Goal: Task Accomplishment & Management: Manage account settings

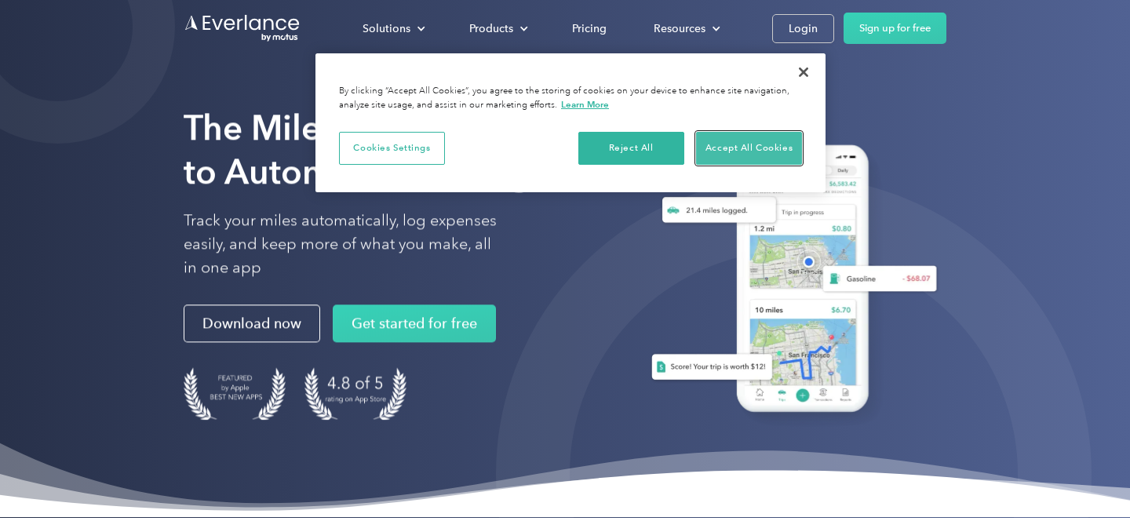
click at [748, 151] on button "Accept All Cookies" at bounding box center [749, 148] width 106 height 33
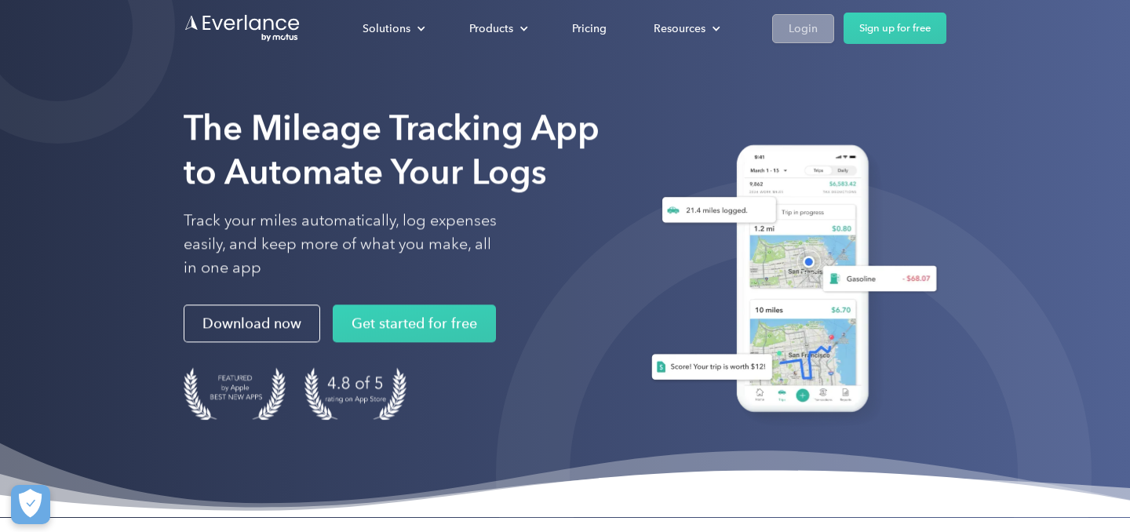
click at [797, 27] on div "Login" at bounding box center [803, 29] width 29 height 20
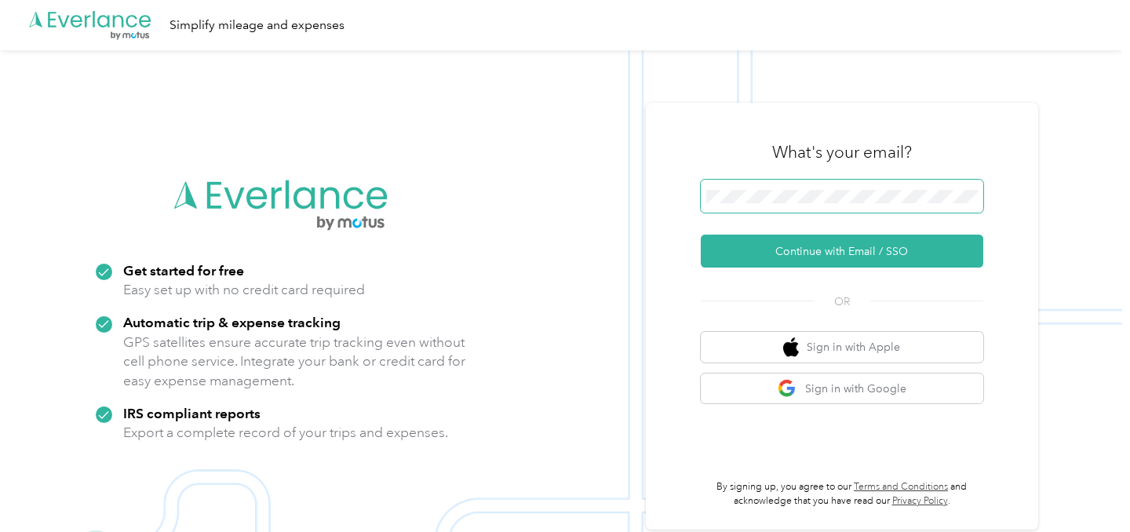
click at [880, 188] on span at bounding box center [842, 196] width 283 height 33
click at [866, 206] on span at bounding box center [842, 196] width 283 height 33
